Goal: Find specific page/section: Find specific page/section

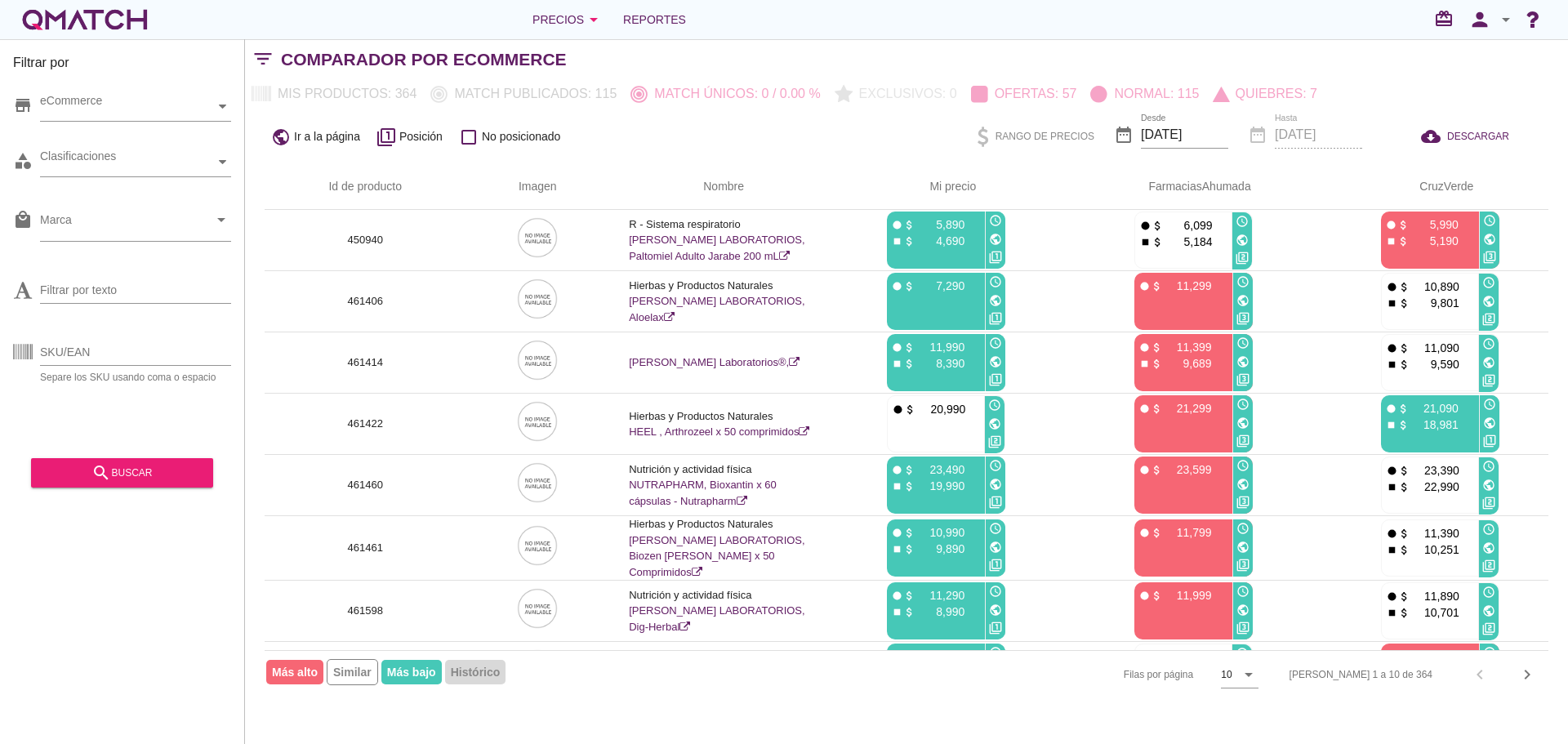
click at [1535, 685] on button "chevron_right" at bounding box center [1527, 674] width 30 height 30
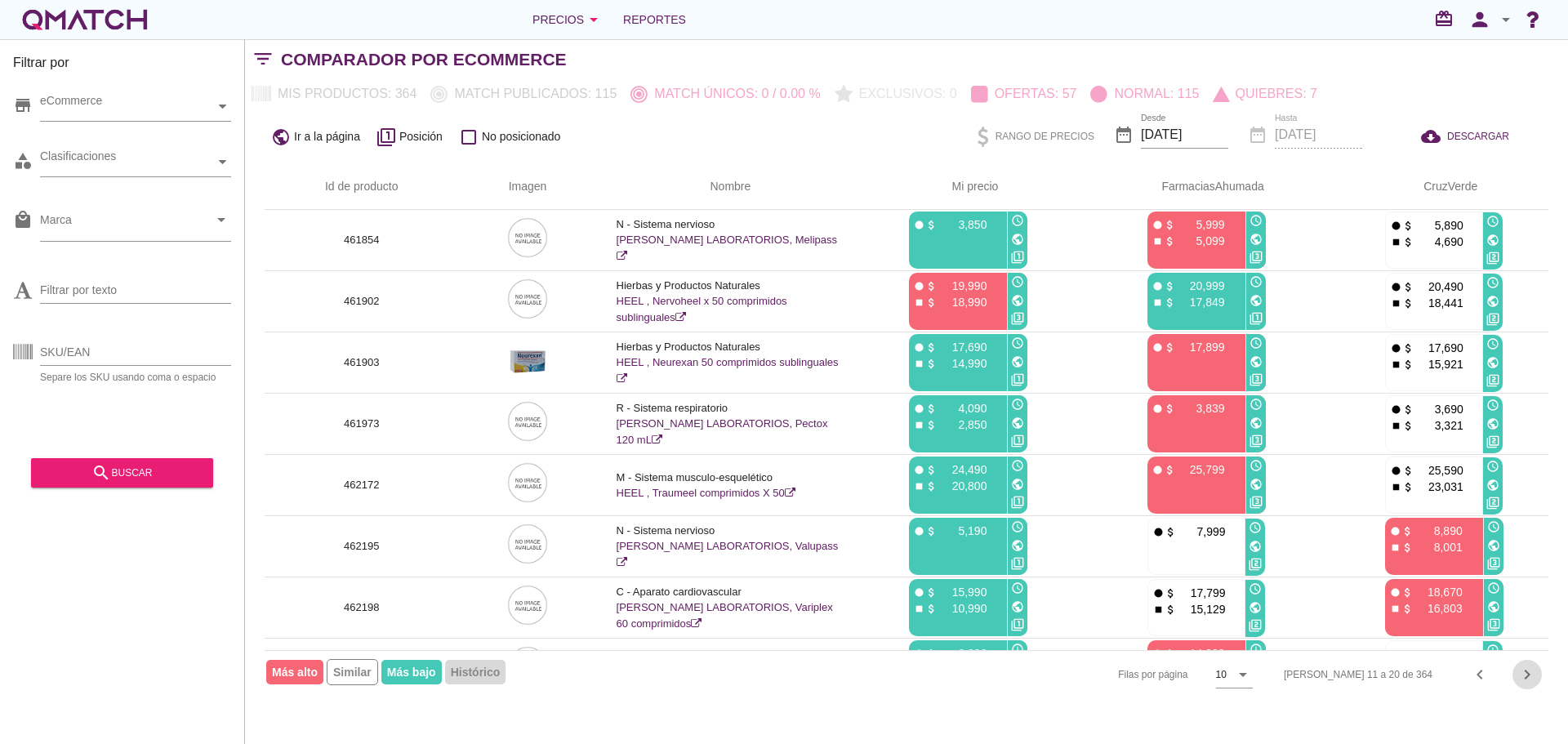
click at [1535, 680] on icon "chevron_right" at bounding box center [1527, 674] width 20 height 20
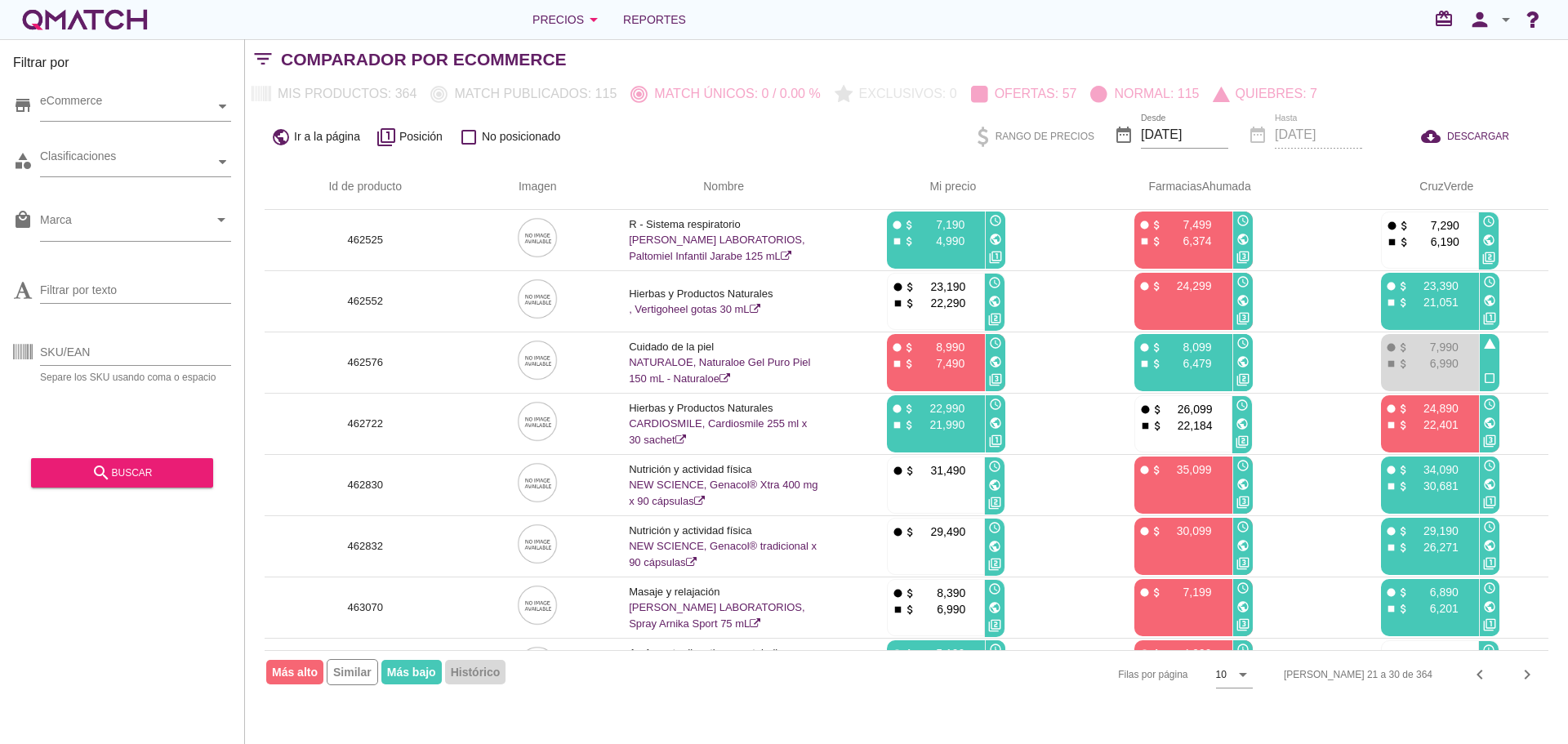
click at [745, 175] on th "Nombre" at bounding box center [724, 187] width 228 height 46
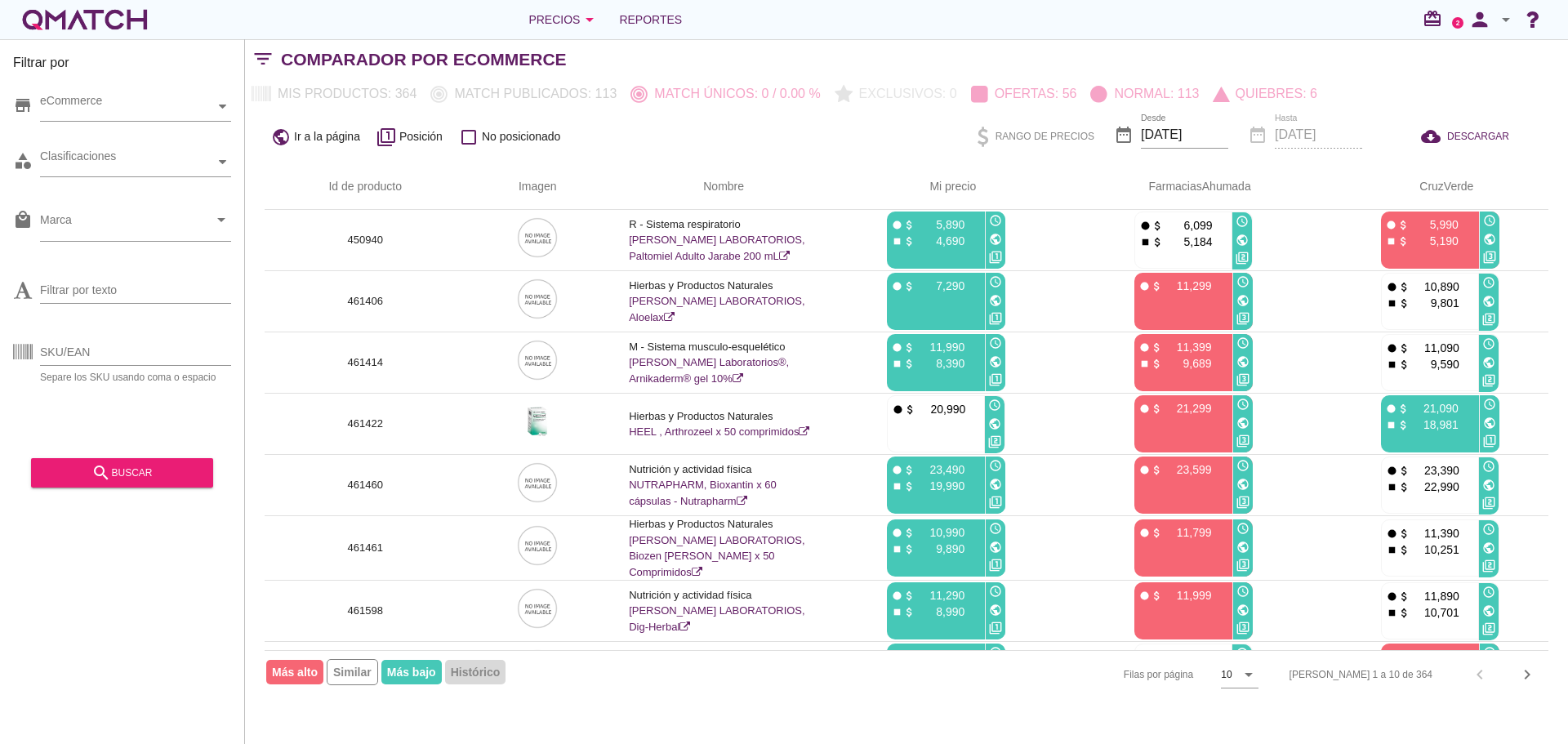
click at [1523, 677] on icon "chevron_right" at bounding box center [1527, 674] width 20 height 20
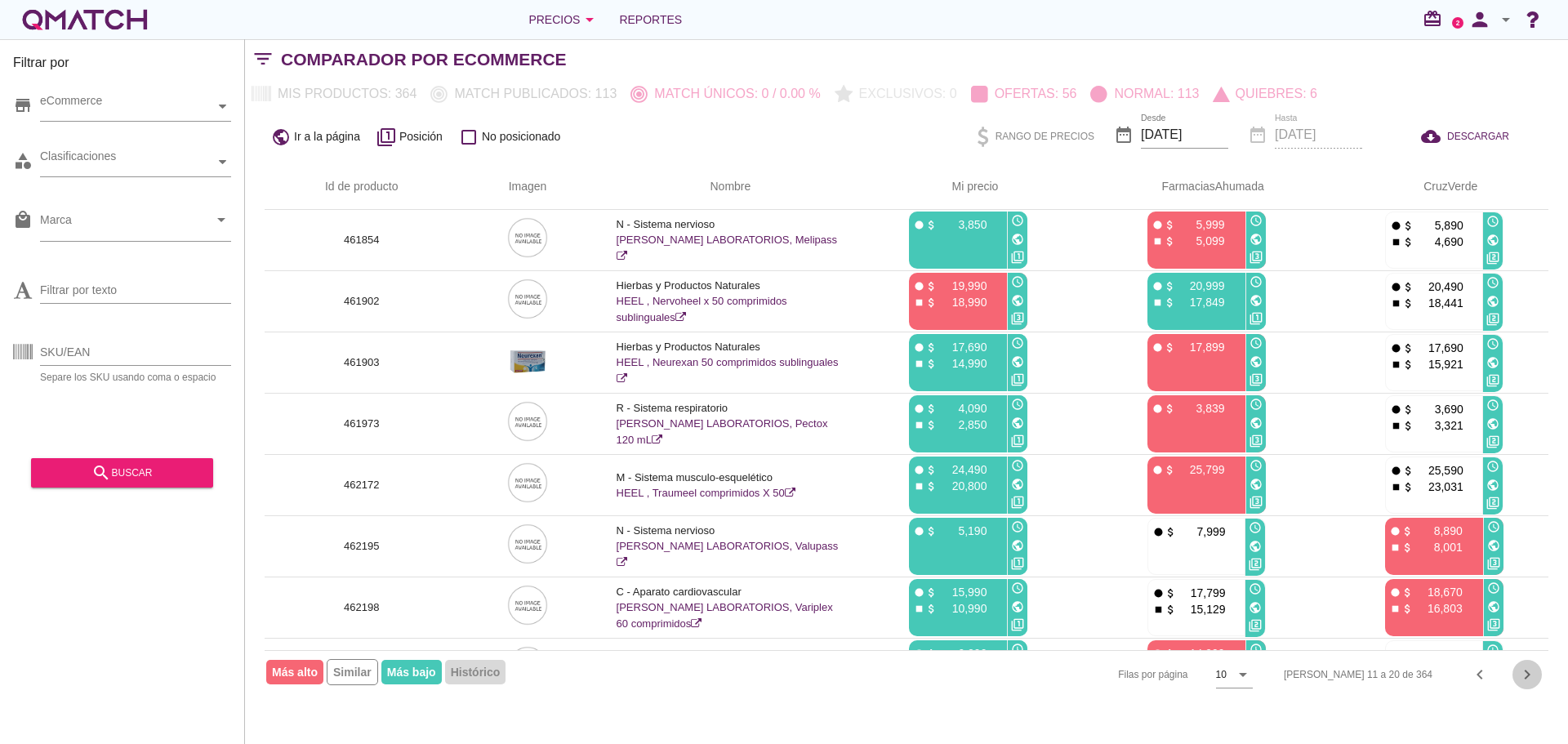
click at [1523, 677] on icon "chevron_right" at bounding box center [1527, 674] width 20 height 20
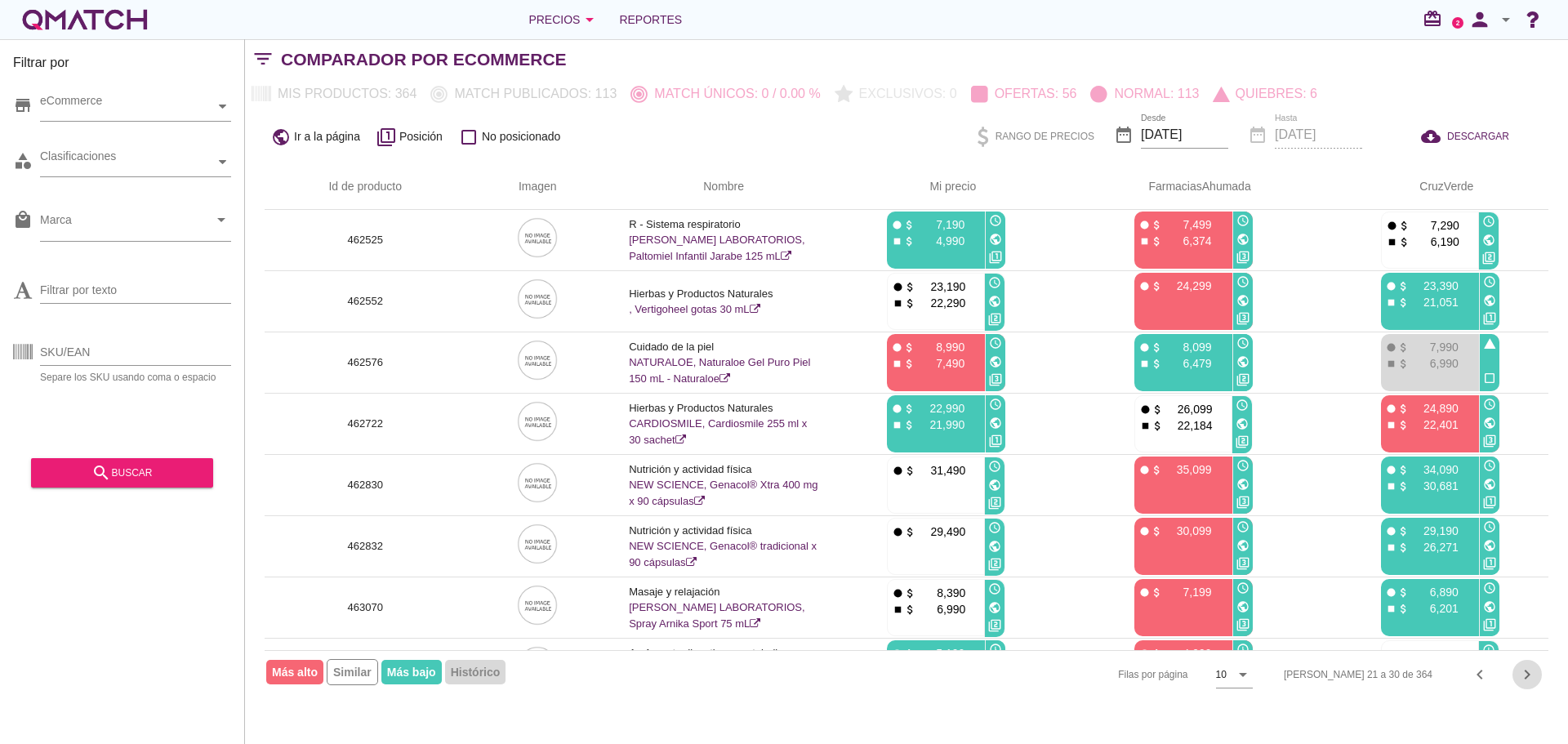
click at [1536, 677] on icon "chevron_right" at bounding box center [1527, 674] width 20 height 20
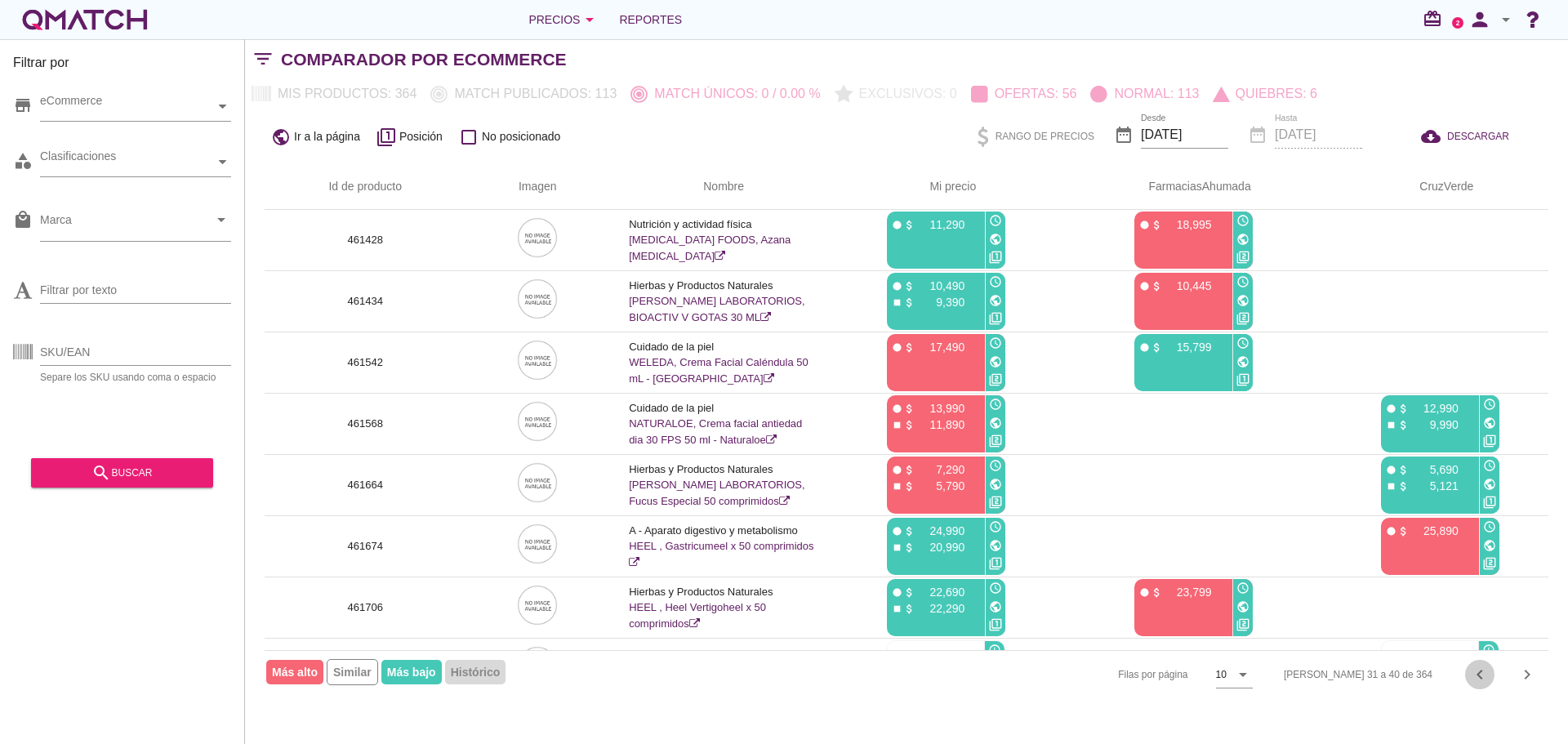
click at [1478, 677] on icon "chevron_left" at bounding box center [1479, 674] width 20 height 20
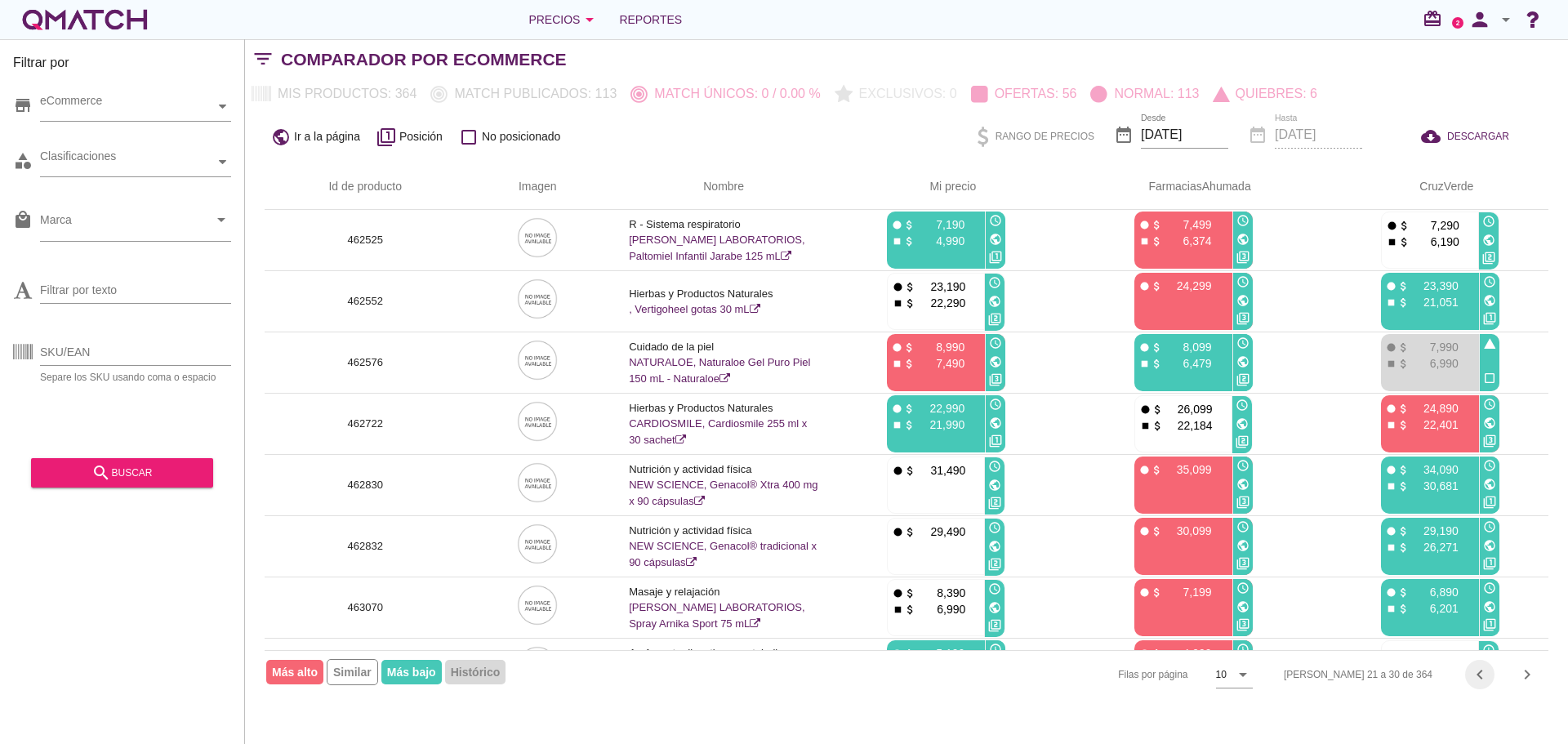
click at [1478, 677] on icon "chevron_left" at bounding box center [1479, 674] width 20 height 20
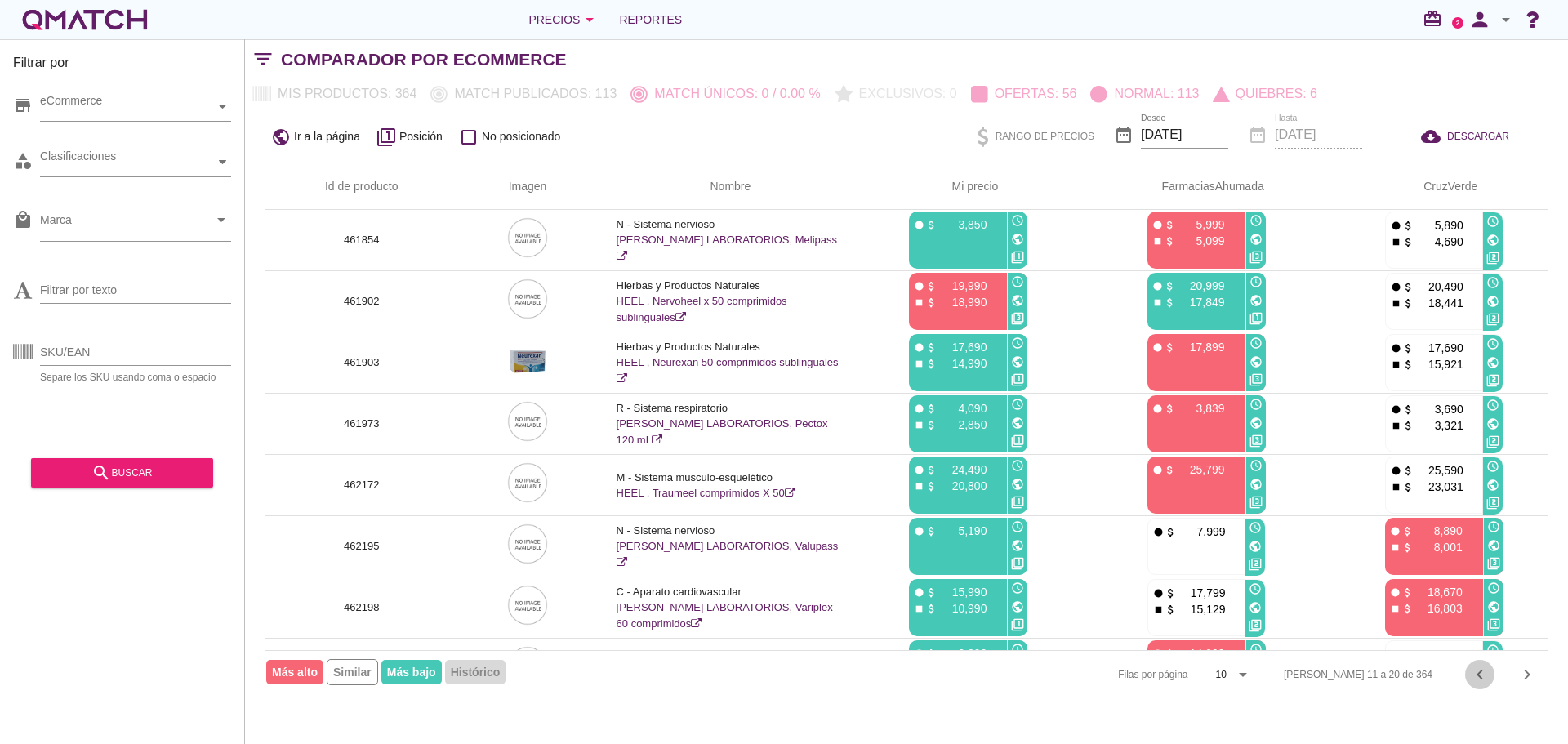
click at [1478, 677] on icon "chevron_left" at bounding box center [1479, 674] width 20 height 20
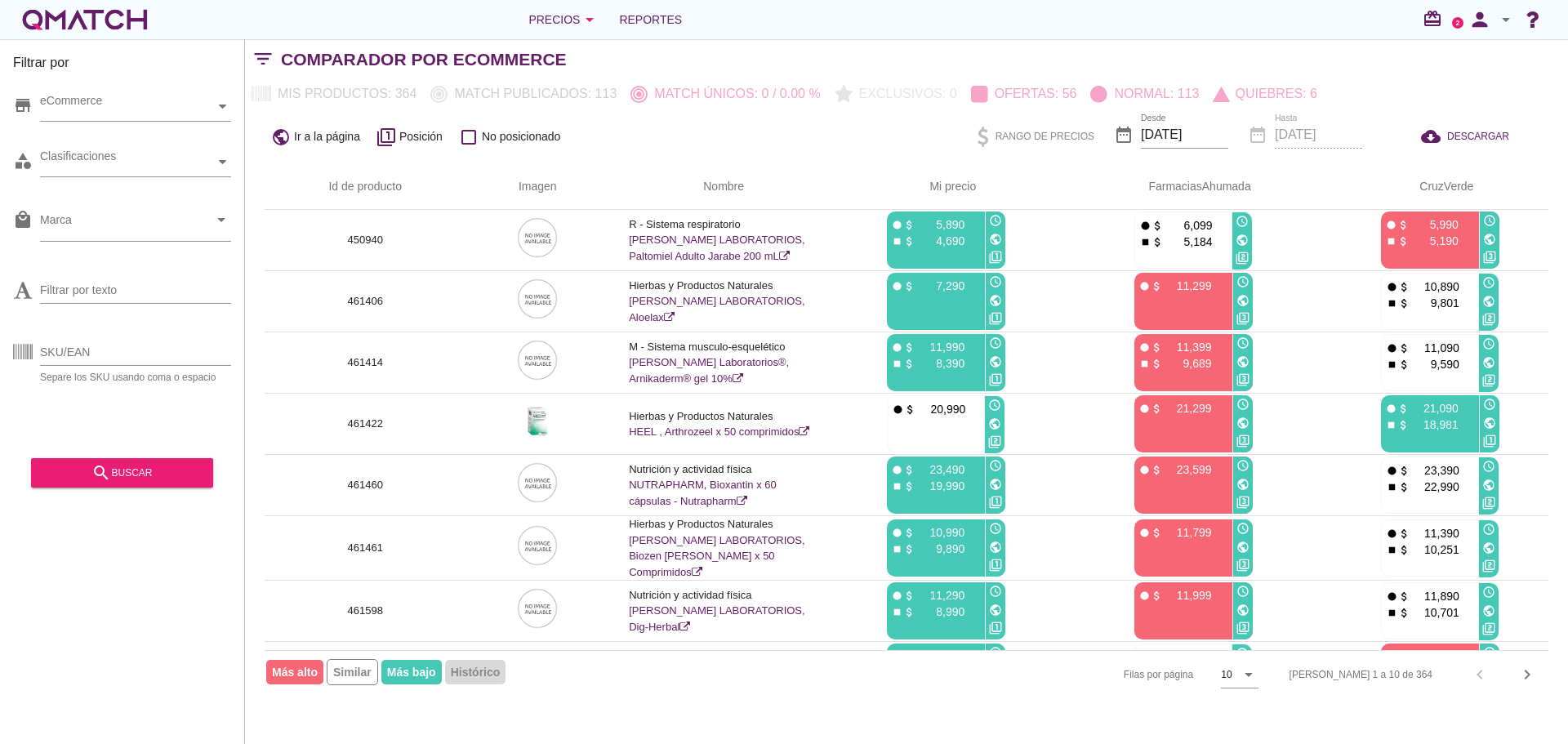
click at [715, 135] on div "public Ir a la página filter_1 Posición check_box_outline_blank No posicionado" at bounding box center [518, 136] width 506 height 31
click at [1512, 674] on div "Filas 1 a 10 de 364 chevron_left chevron_right" at bounding box center [1409, 674] width 279 height 39
click at [1518, 673] on icon "chevron_right" at bounding box center [1527, 674] width 20 height 20
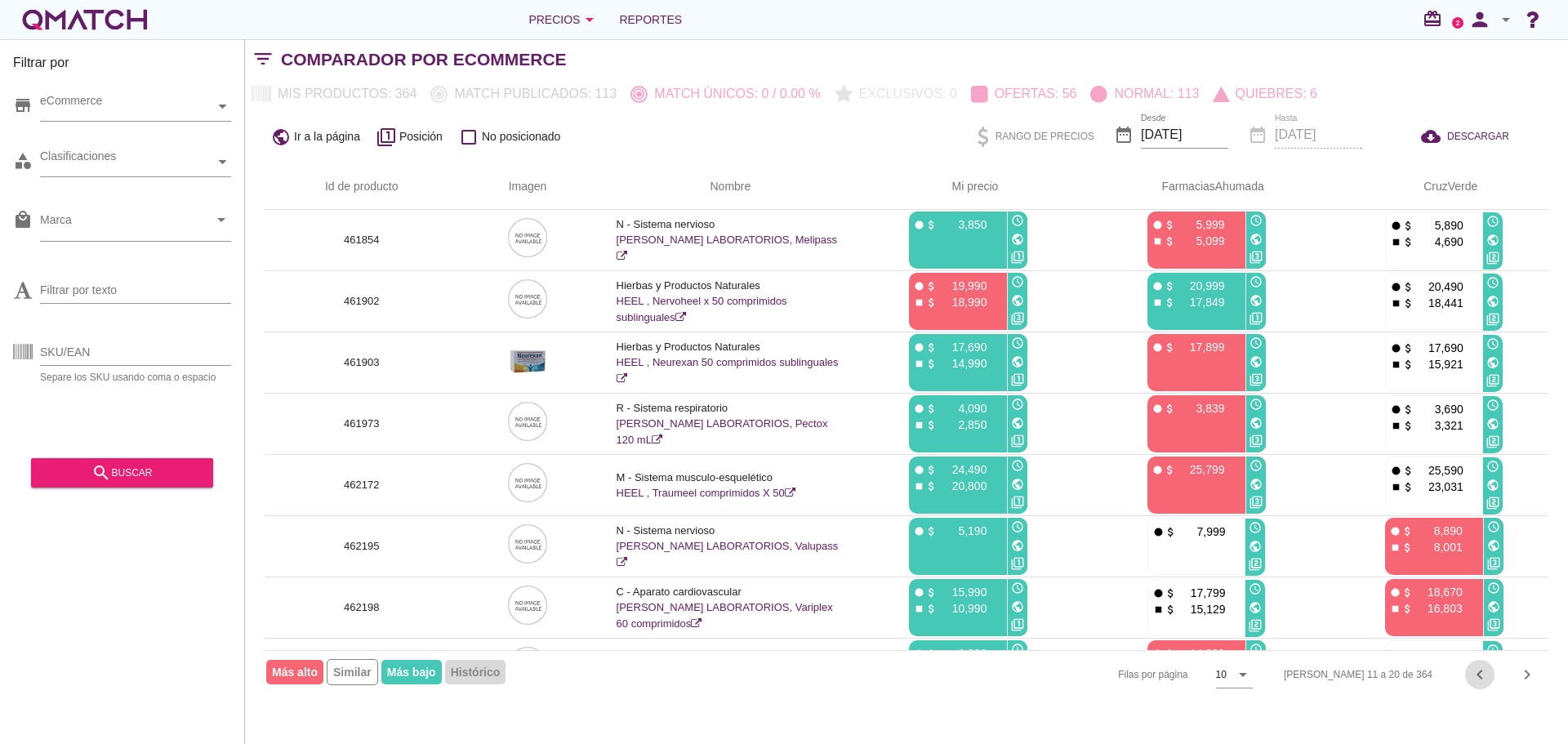
click at [1485, 675] on icon "chevron_left" at bounding box center [1479, 674] width 20 height 20
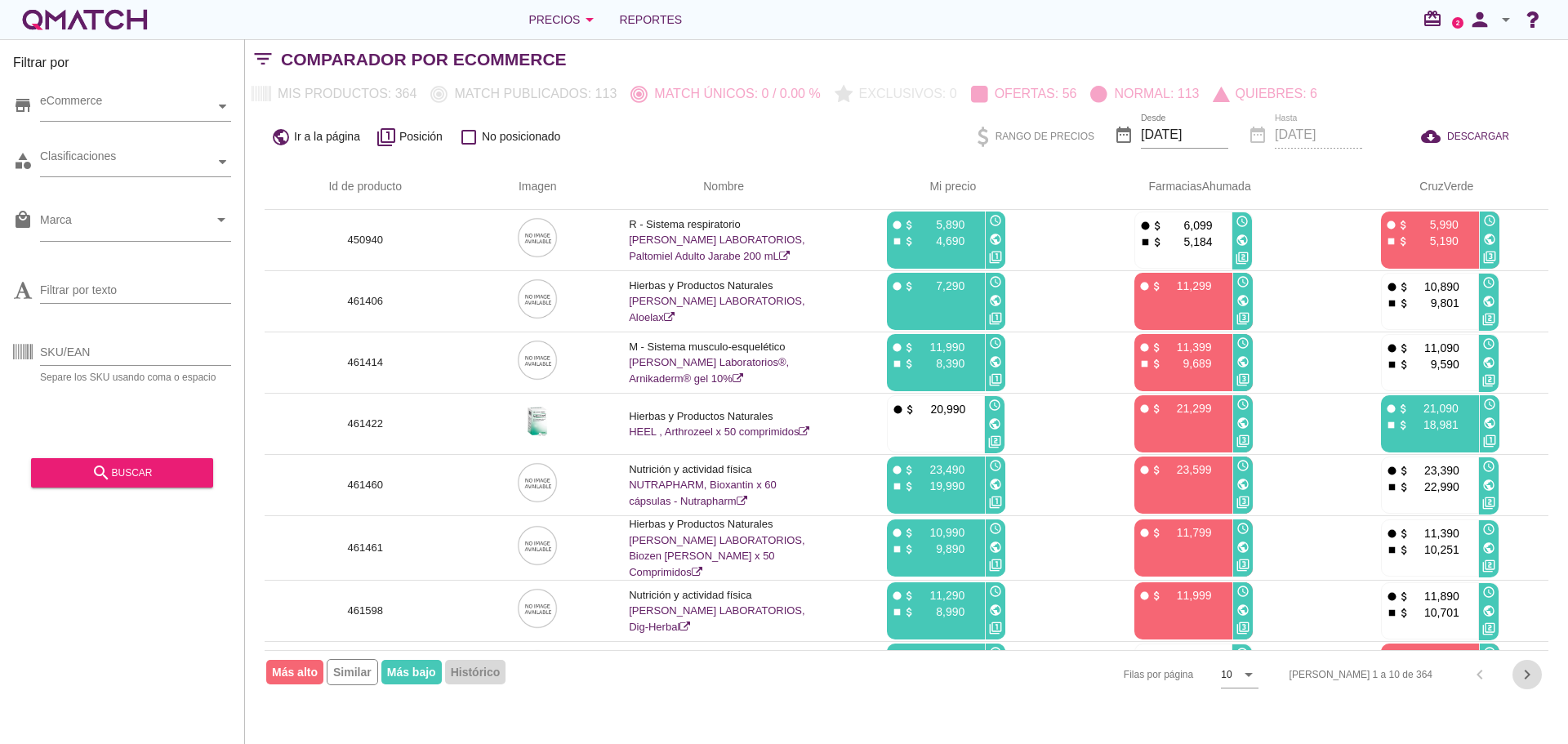
click at [1536, 673] on icon "chevron_right" at bounding box center [1527, 674] width 20 height 20
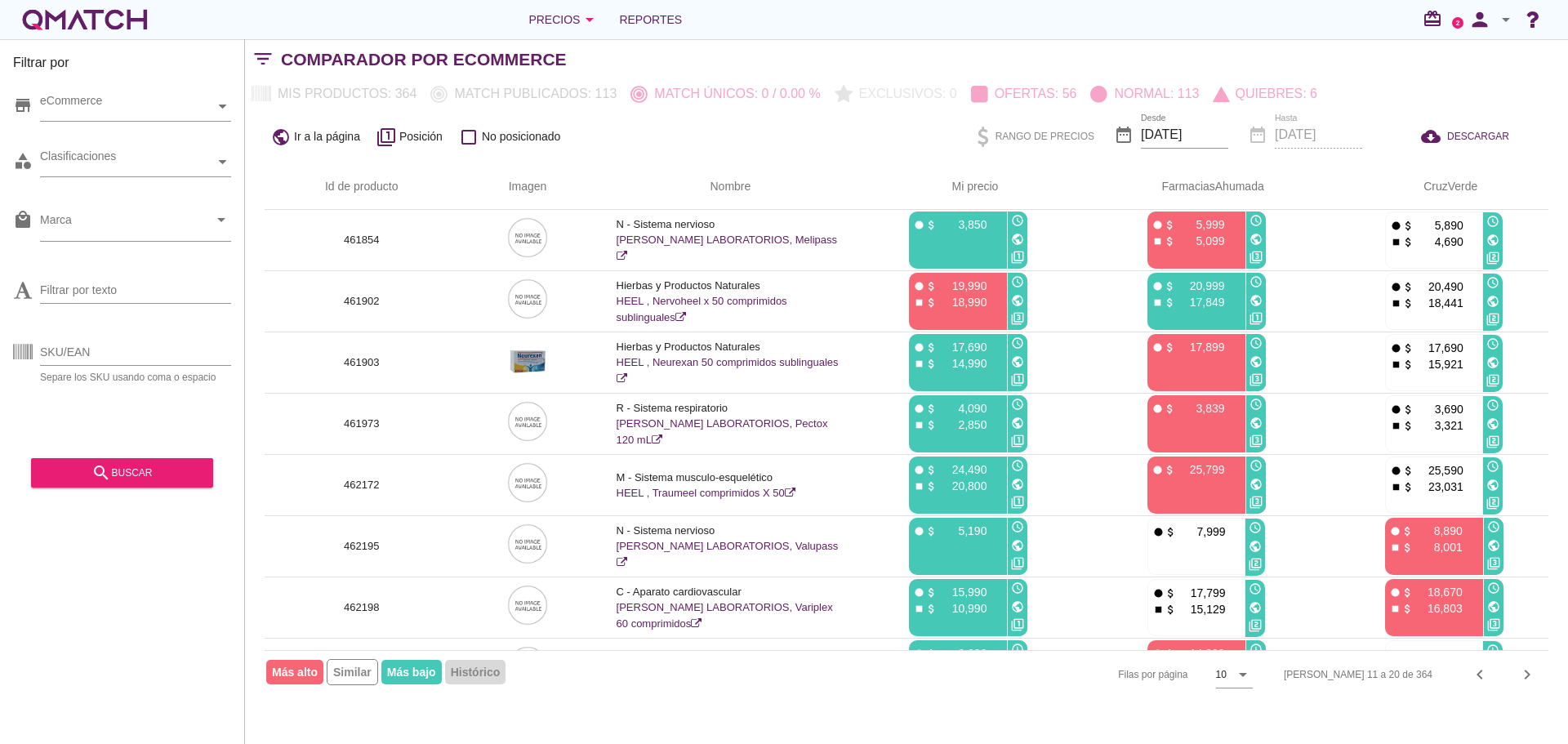
click at [1482, 674] on icon "chevron_left" at bounding box center [1479, 674] width 20 height 20
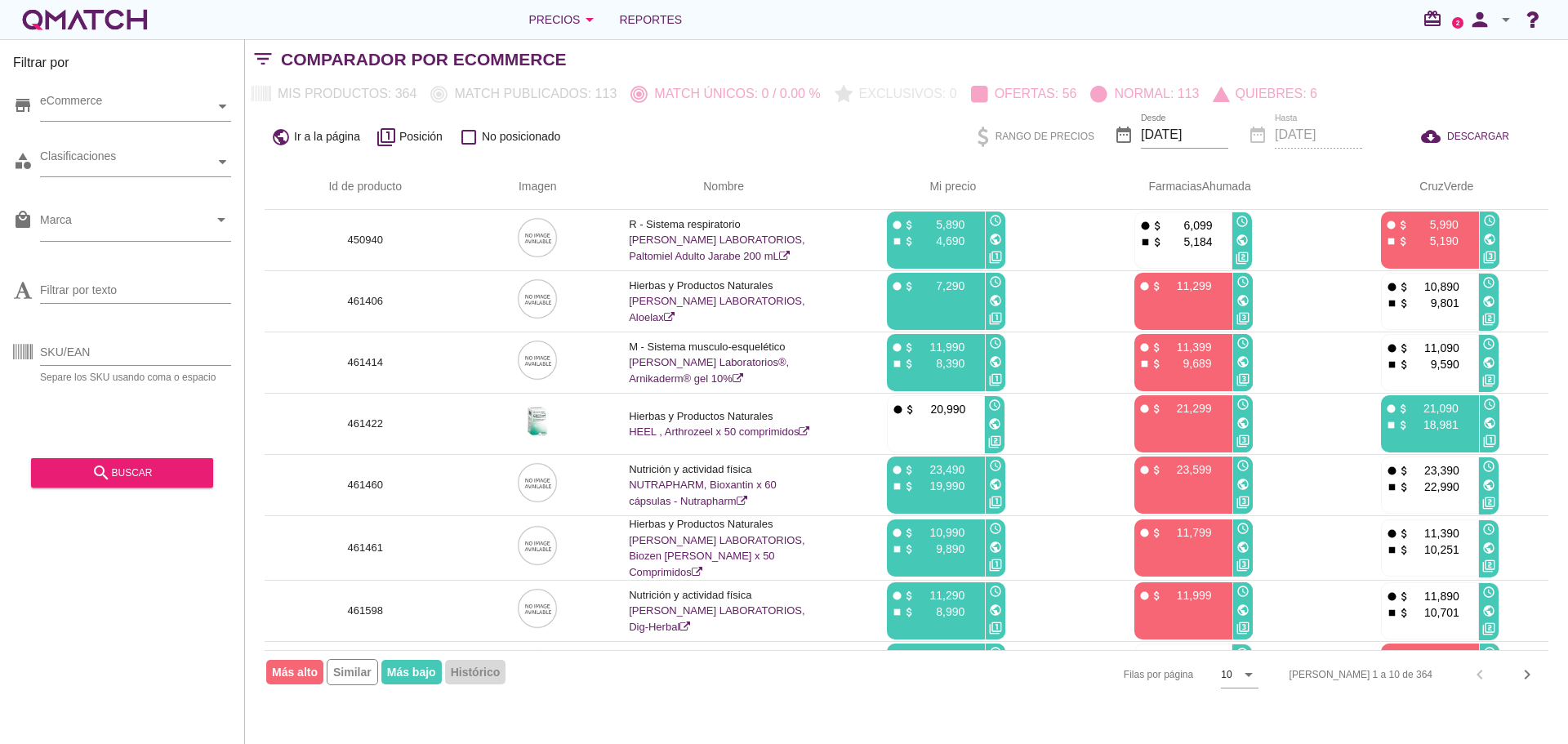
click at [836, 109] on div "public Ir a la página filter_1 Posición check_box_outline_blank No posicionado …" at bounding box center [906, 136] width 1323 height 55
click at [1517, 677] on div "chevron_right" at bounding box center [1527, 674] width 30 height 20
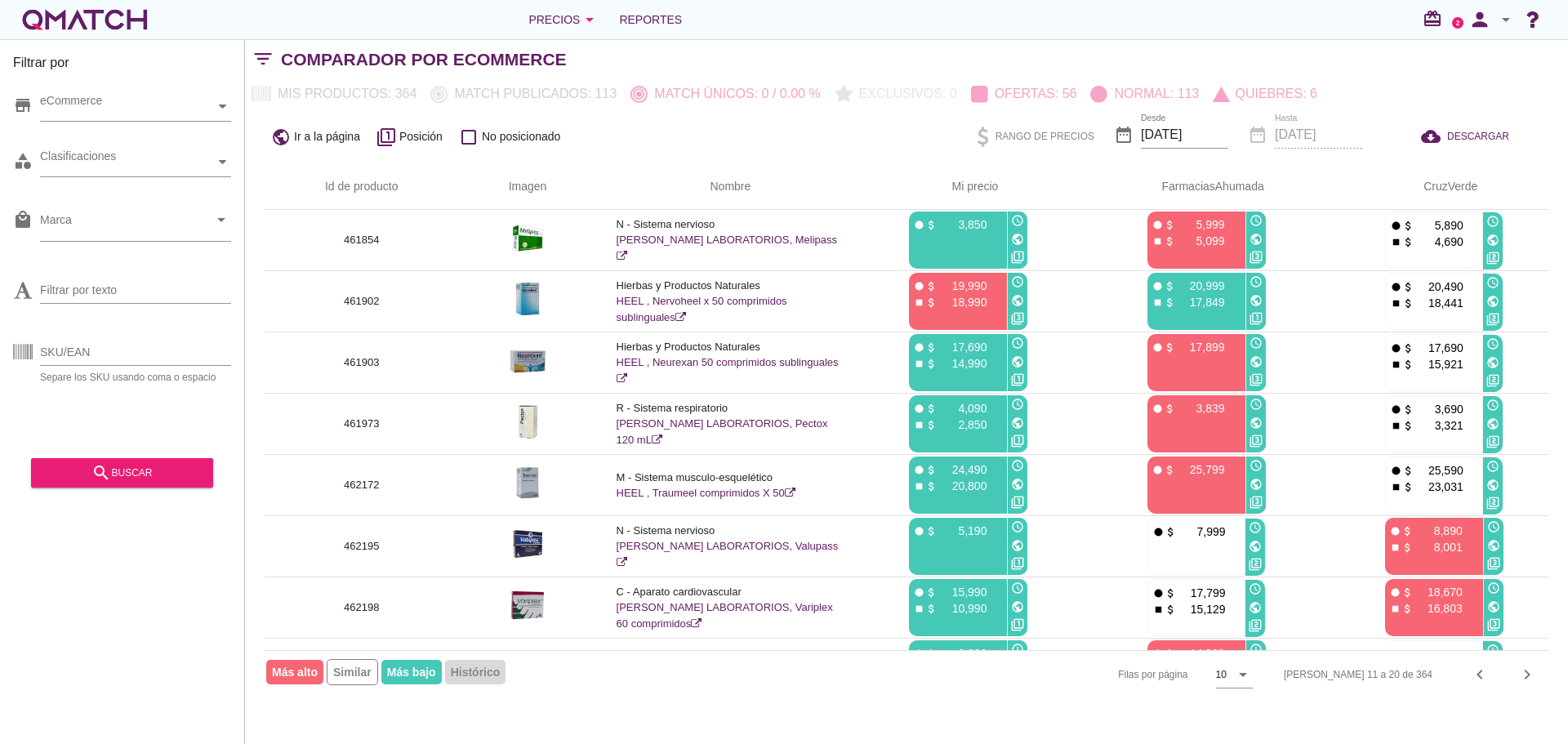
click at [1479, 679] on icon "chevron_left" at bounding box center [1479, 674] width 20 height 20
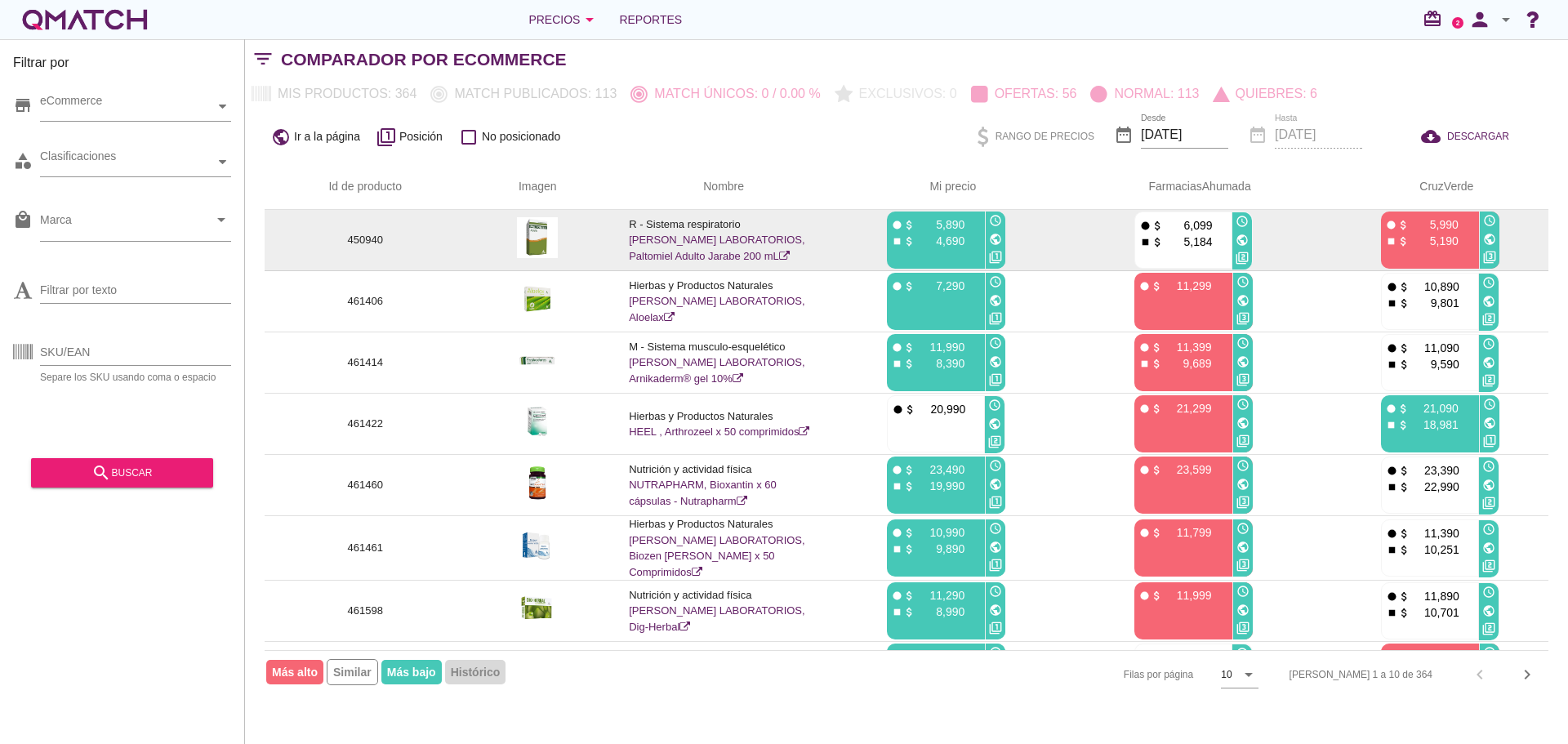
click at [1241, 243] on icon "public" at bounding box center [1242, 240] width 13 height 13
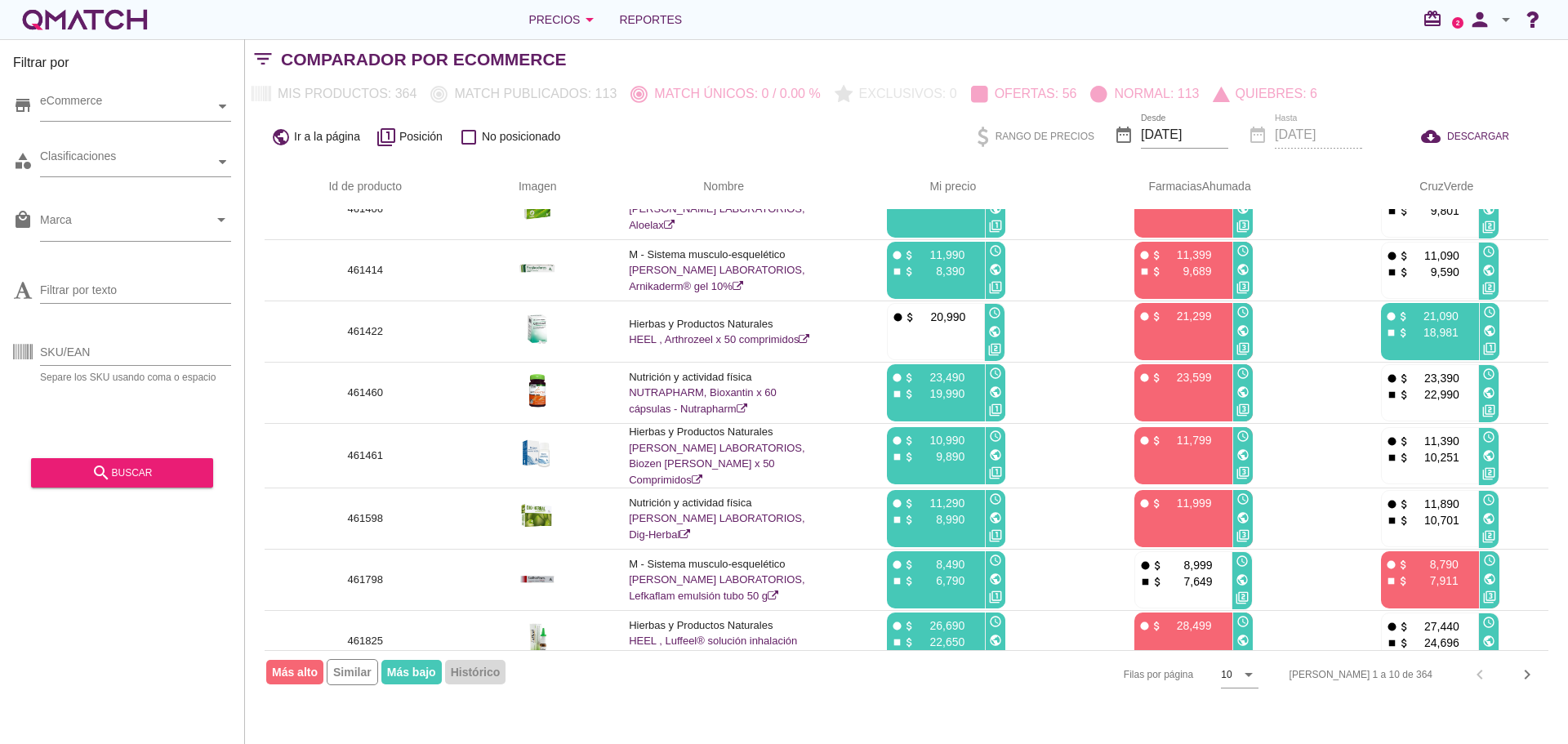
scroll to position [171, 0]
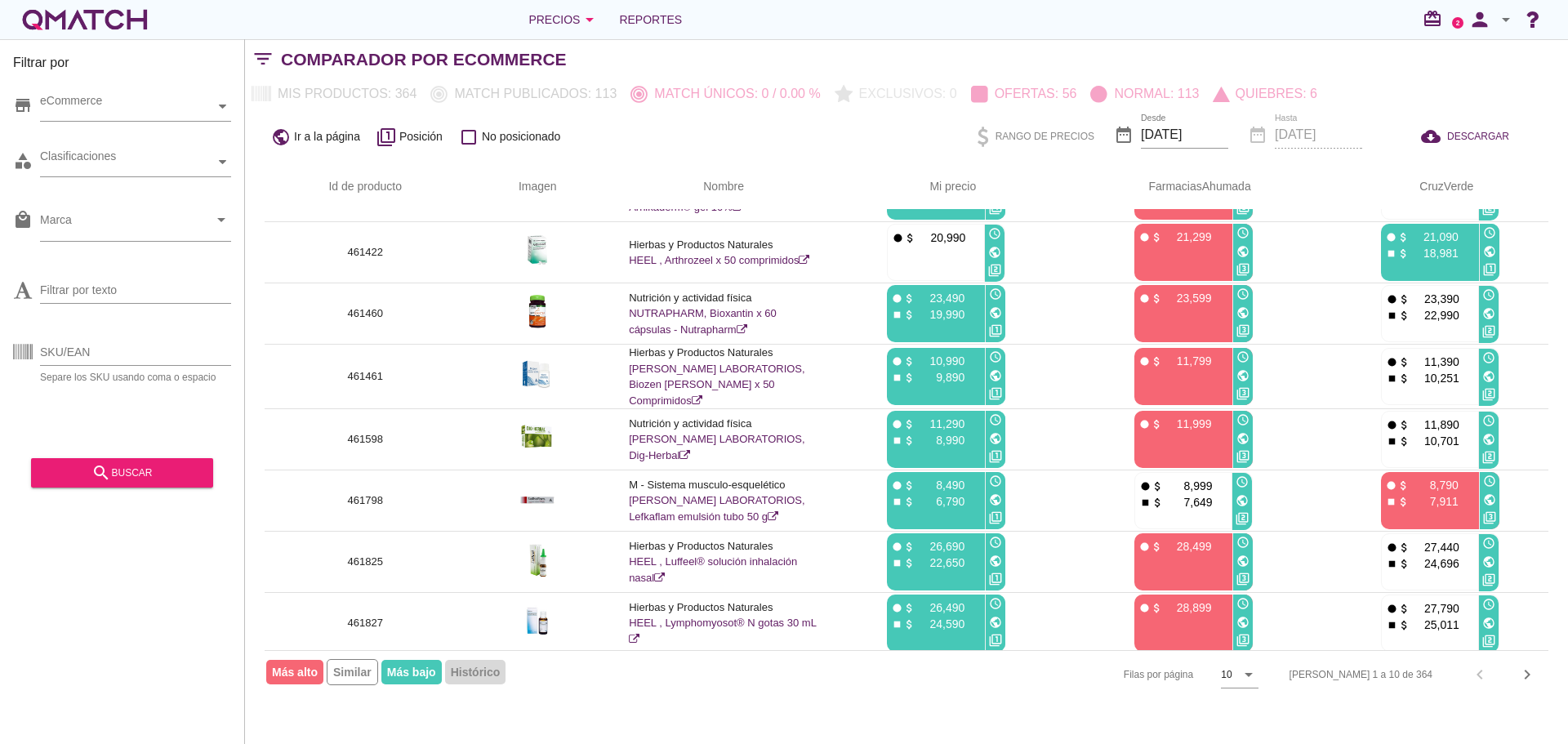
click at [1524, 681] on icon "chevron_right" at bounding box center [1527, 674] width 20 height 20
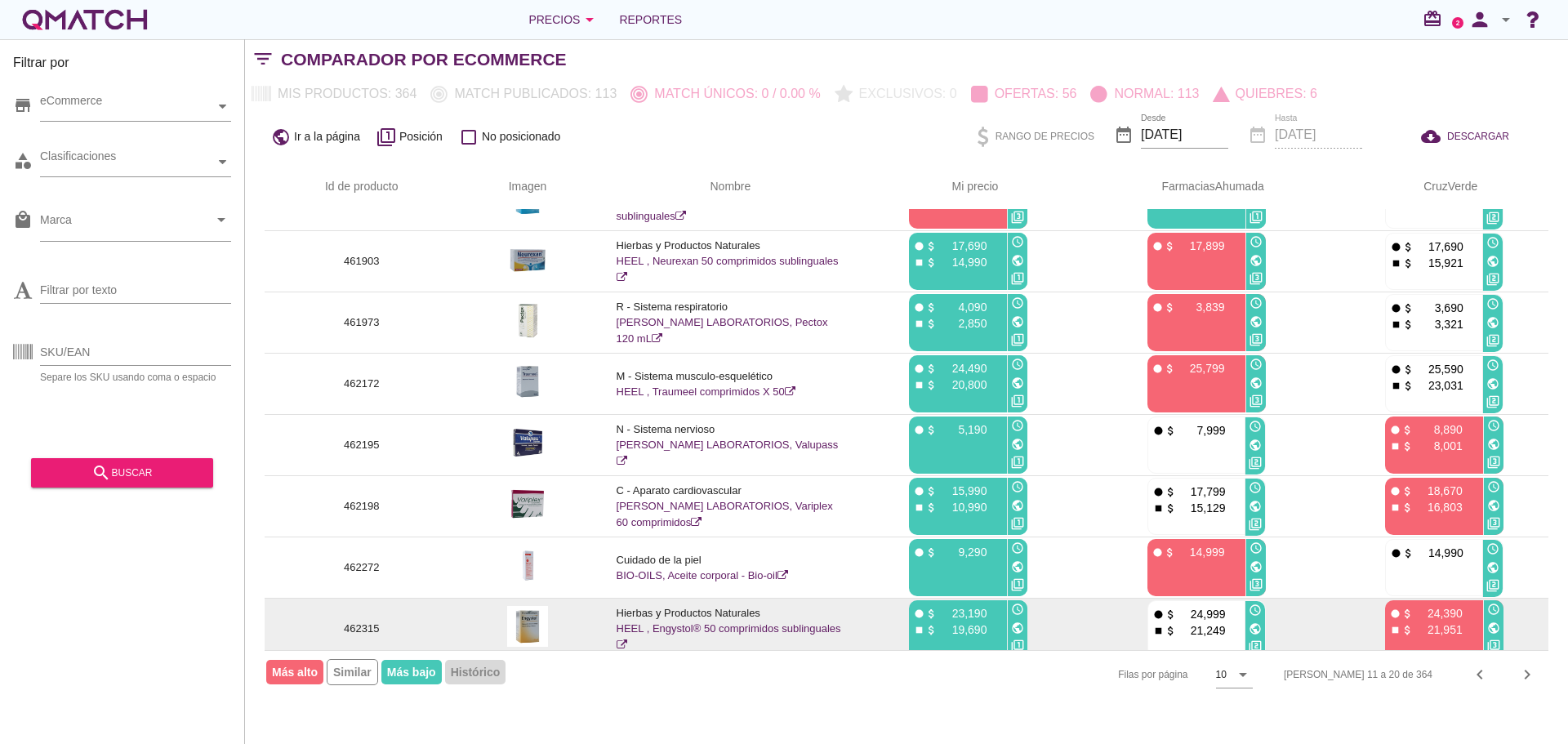
scroll to position [0, 0]
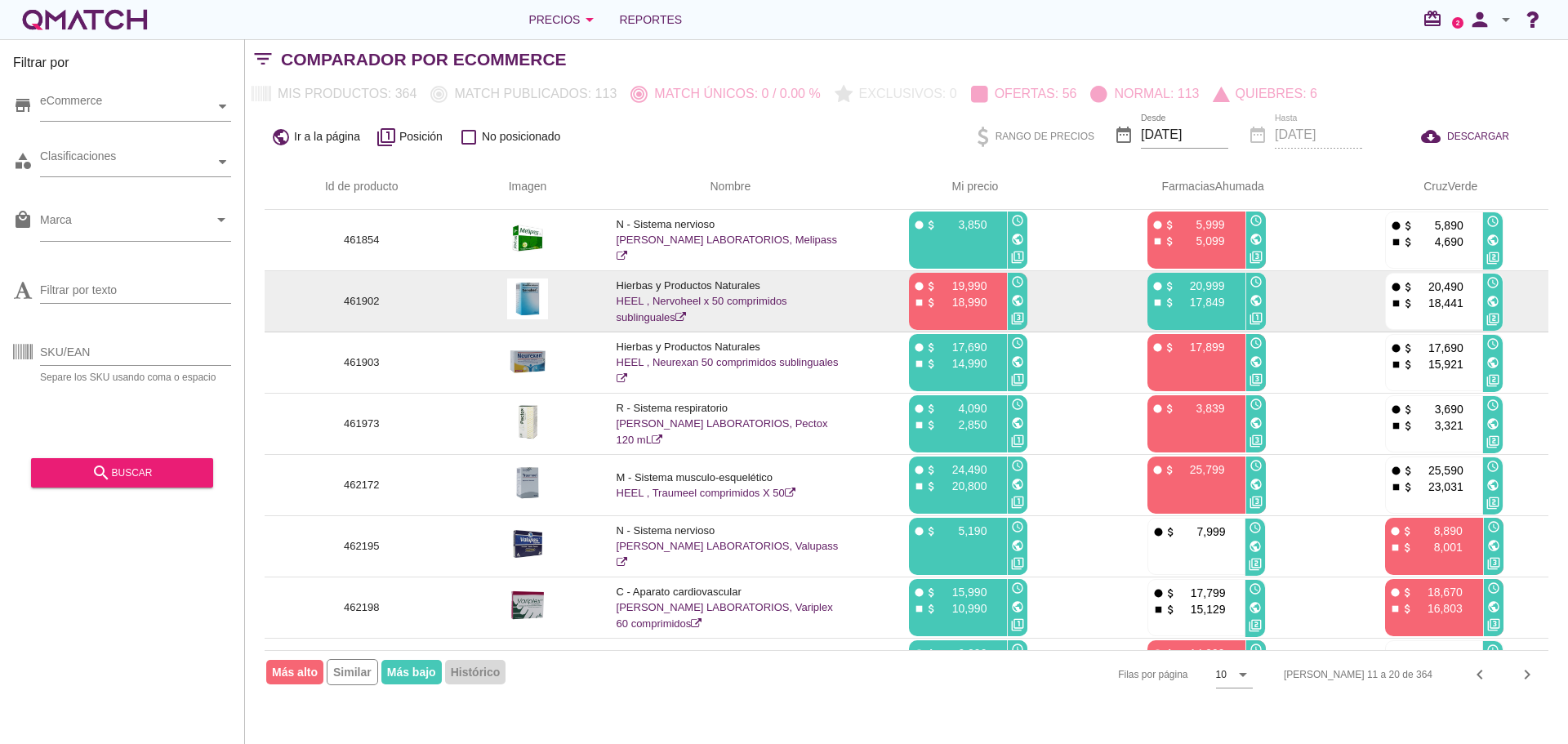
click at [1255, 295] on icon "public" at bounding box center [1256, 301] width 13 height 13
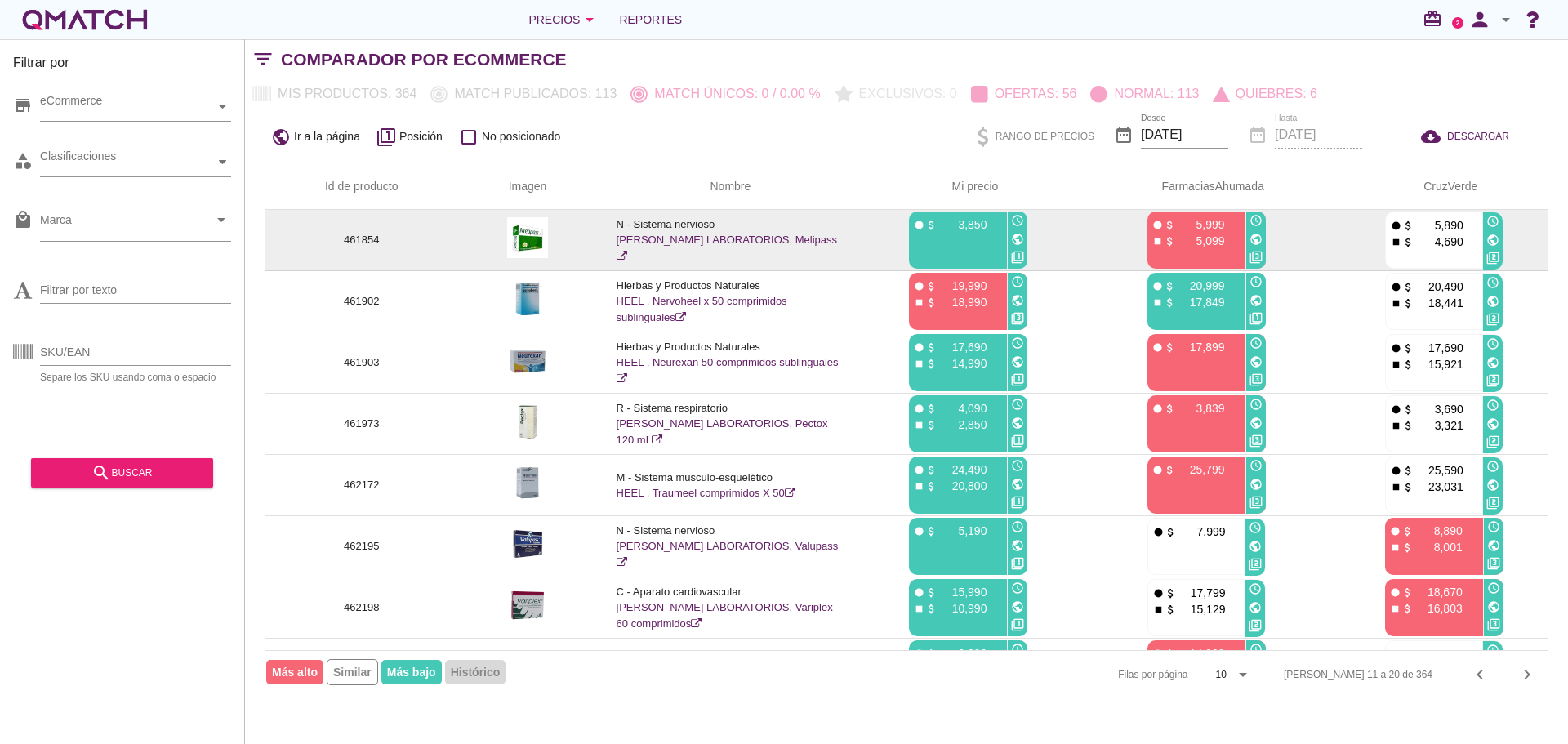
click at [1018, 243] on icon "public" at bounding box center [1018, 239] width 13 height 13
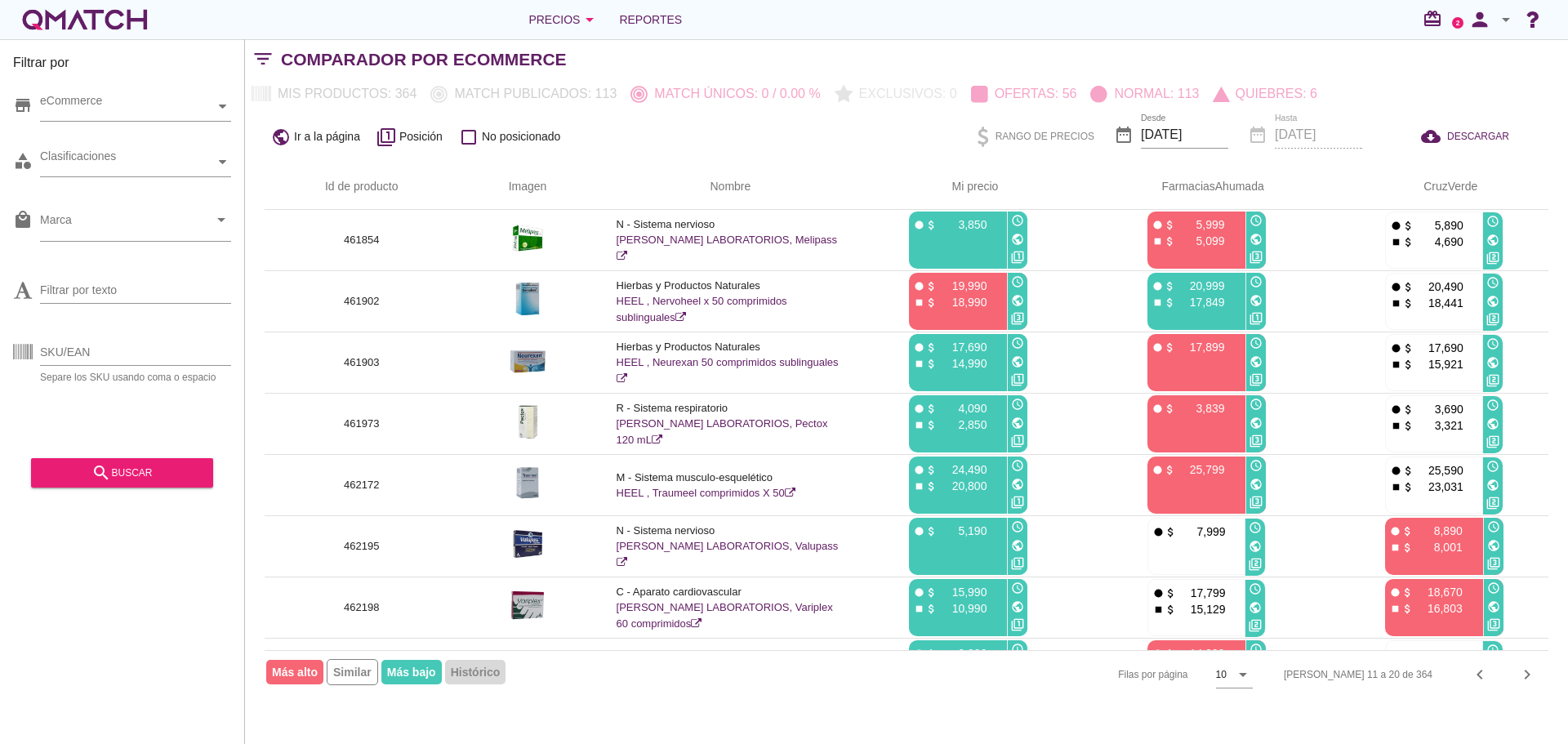
click at [1510, 18] on icon "arrow_drop_down" at bounding box center [1505, 19] width 20 height 20
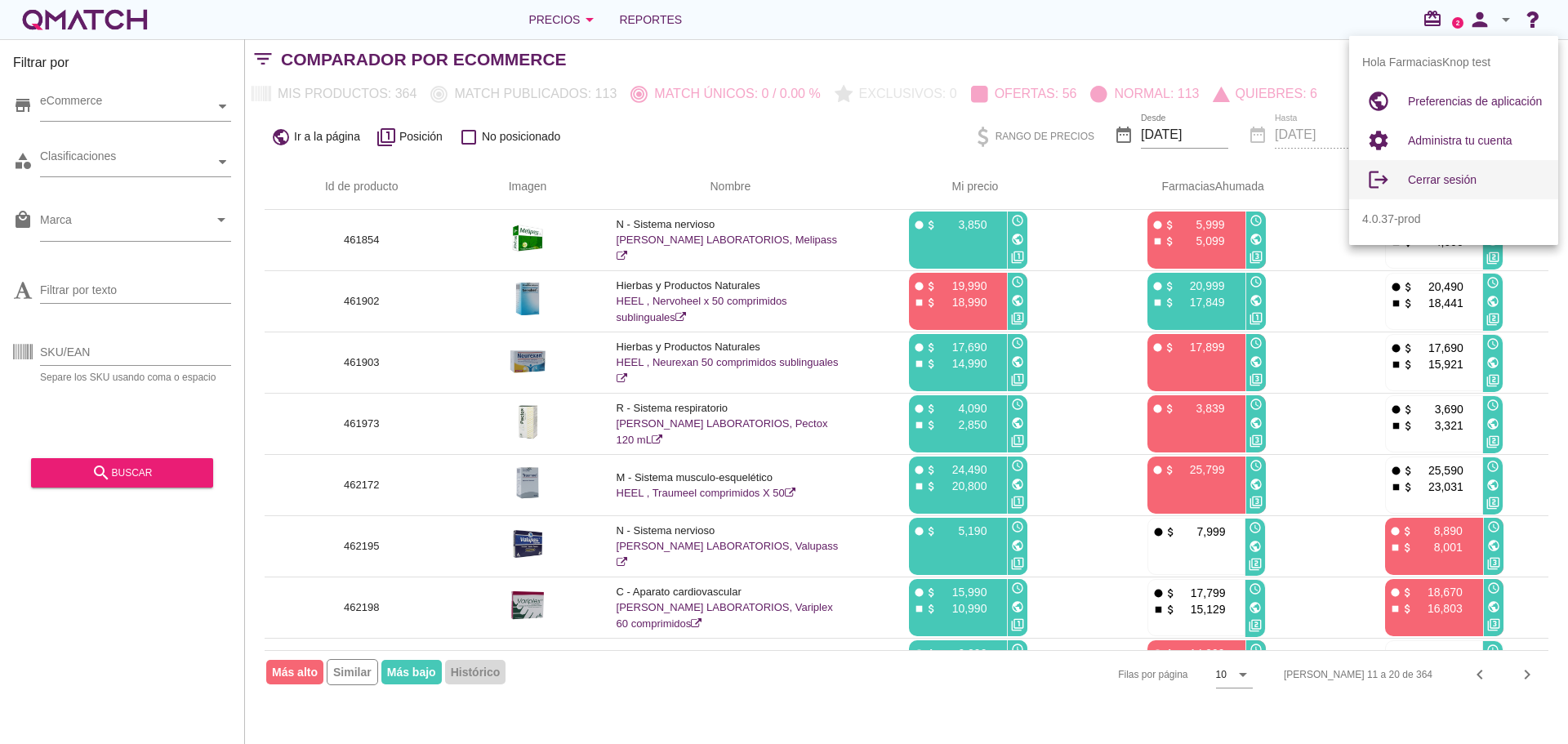
click at [1435, 187] on div "Cerrar sesión" at bounding box center [1477, 179] width 137 height 20
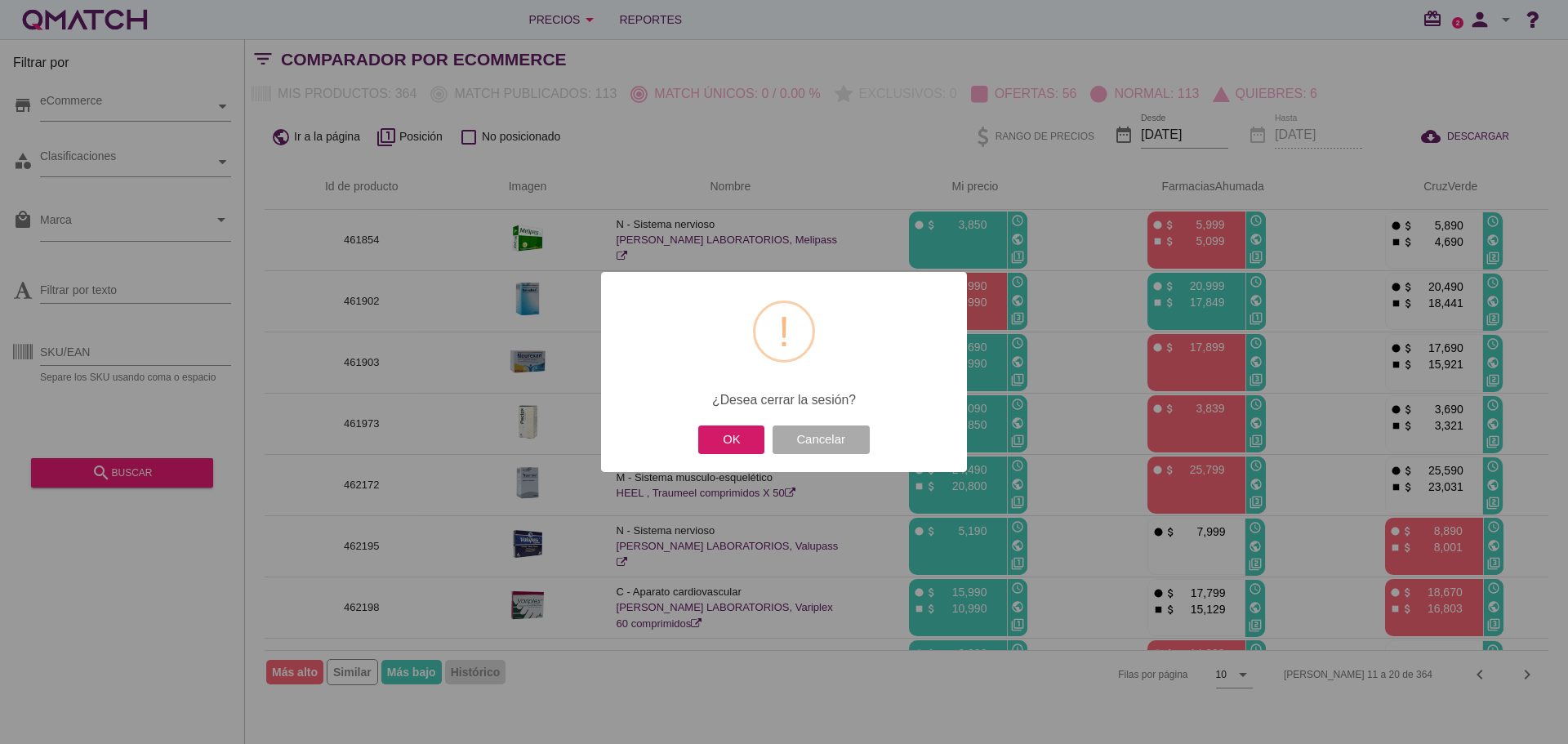
click at [729, 439] on button "OK" at bounding box center [730, 440] width 66 height 29
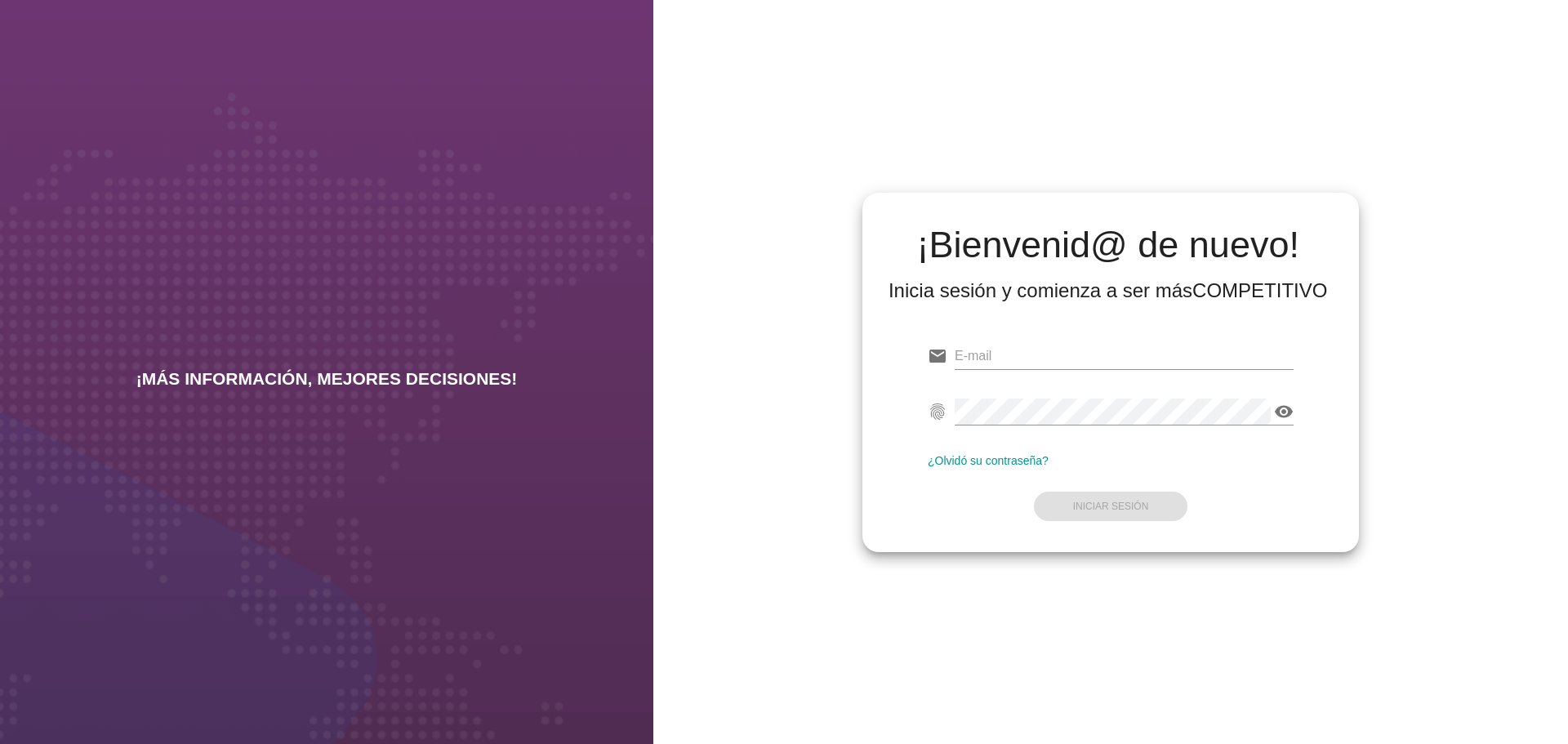
type input "[EMAIL_ADDRESS][DOMAIN_NAME]"
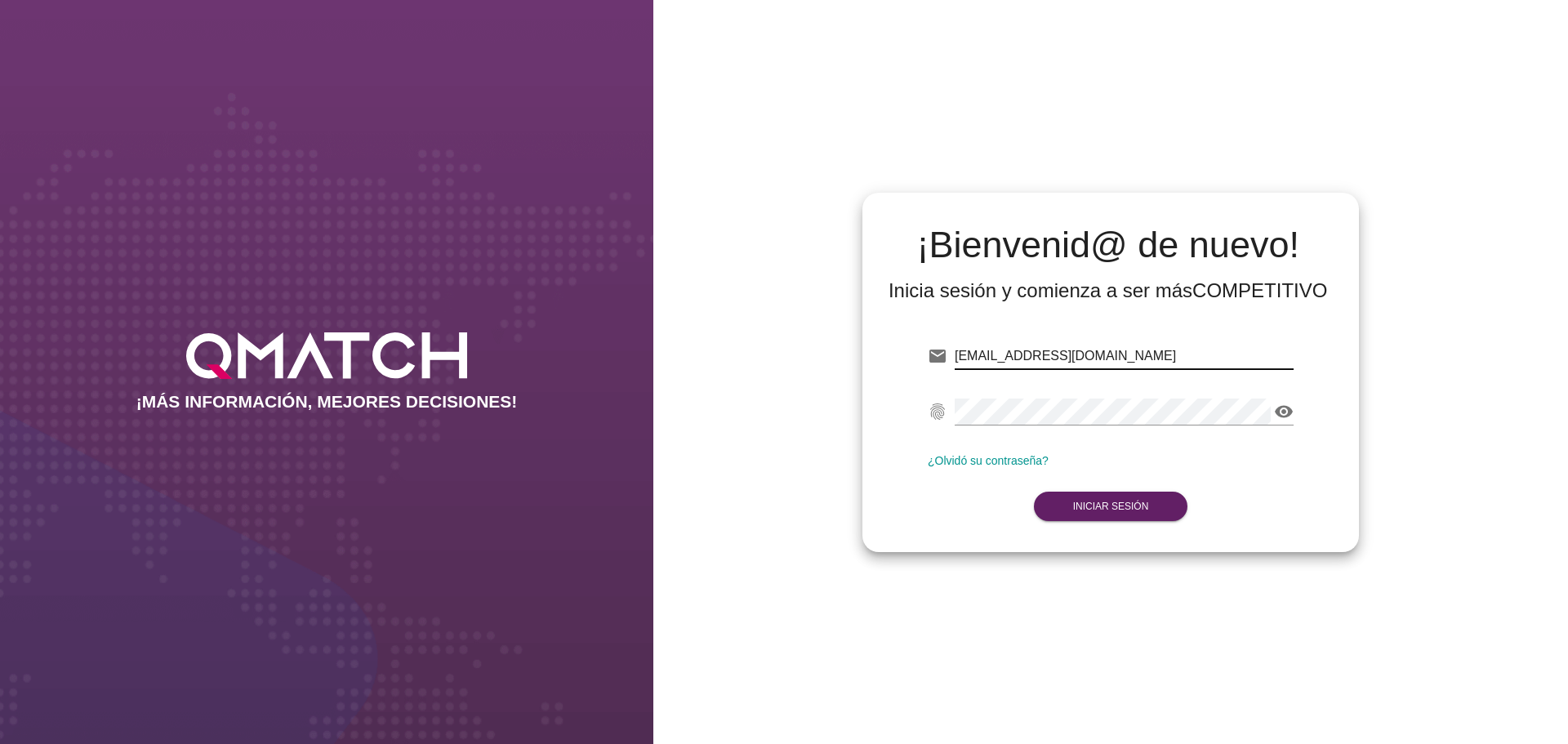
type input "[EMAIL_ADDRESS][DOMAIN_NAME]"
